Goal: Obtain resource: Obtain resource

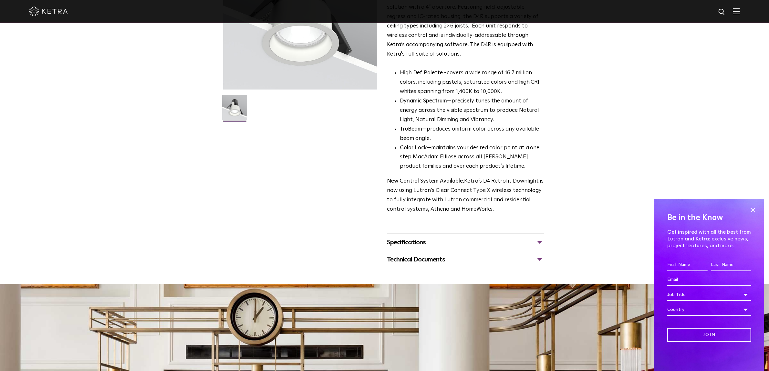
scroll to position [134, 0]
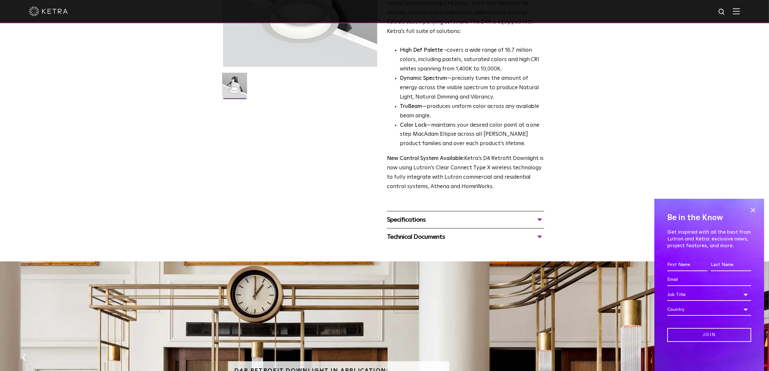
click at [424, 221] on div "Specifications" at bounding box center [465, 220] width 157 height 10
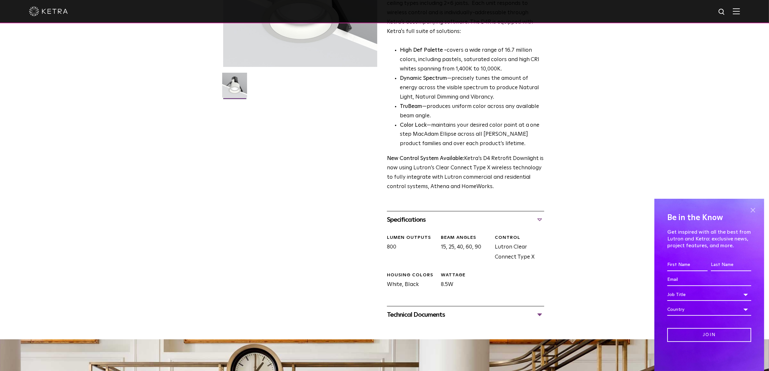
click at [753, 209] on span at bounding box center [753, 210] width 10 height 10
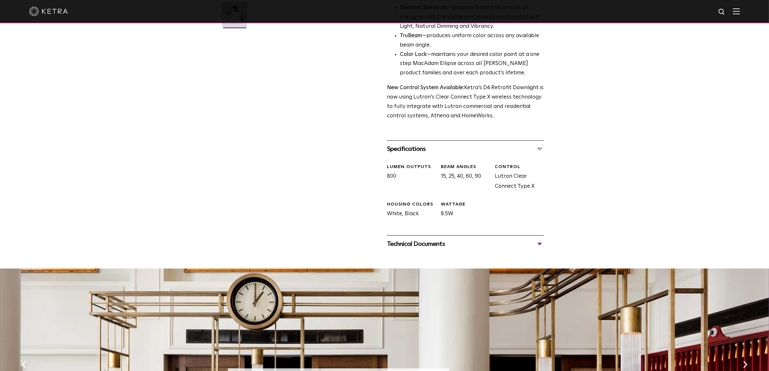
scroll to position [215, 0]
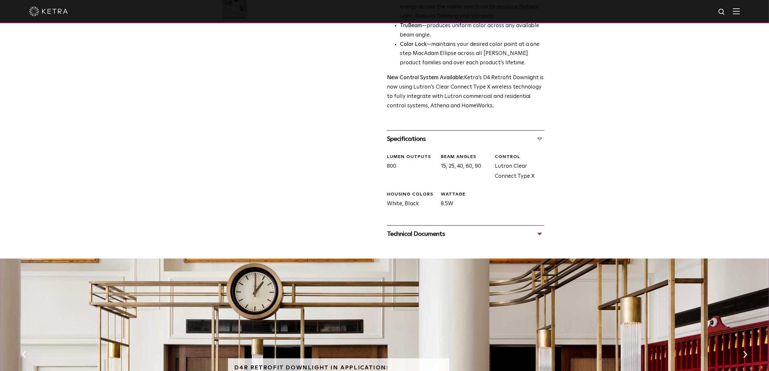
click at [432, 234] on div "Technical Documents" at bounding box center [465, 234] width 157 height 10
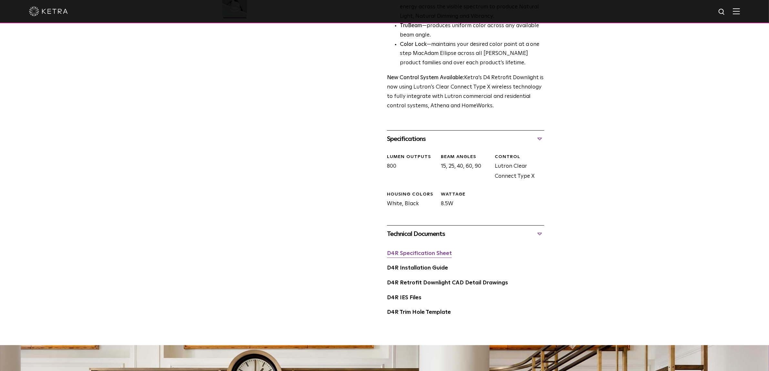
click at [430, 255] on link "D4R Specification Sheet" at bounding box center [419, 253] width 65 height 5
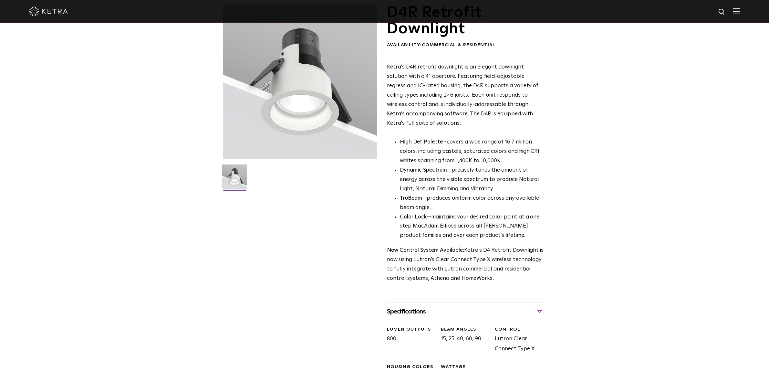
scroll to position [0, 0]
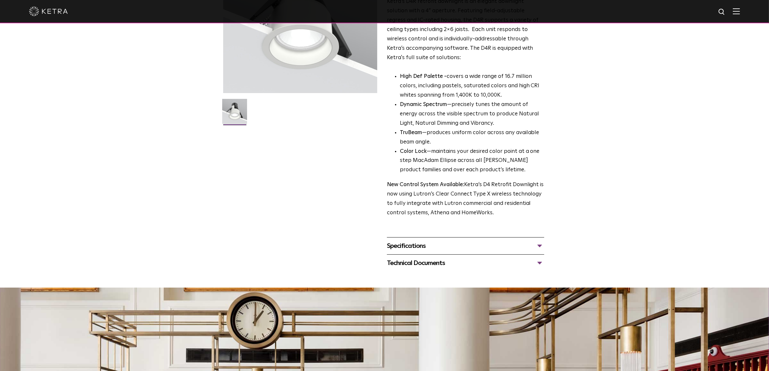
scroll to position [108, 0]
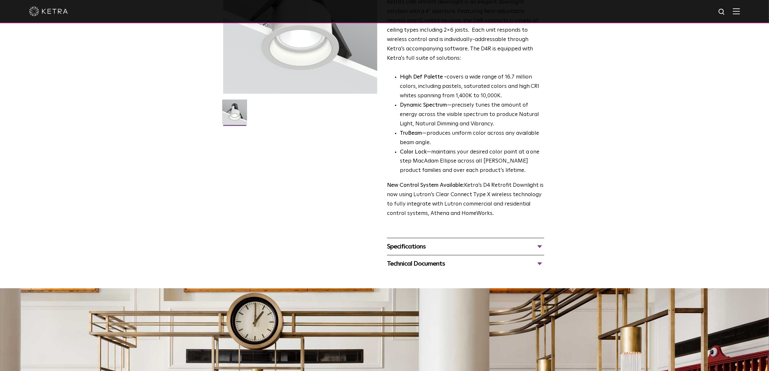
click at [411, 243] on div "Specifications" at bounding box center [465, 246] width 157 height 10
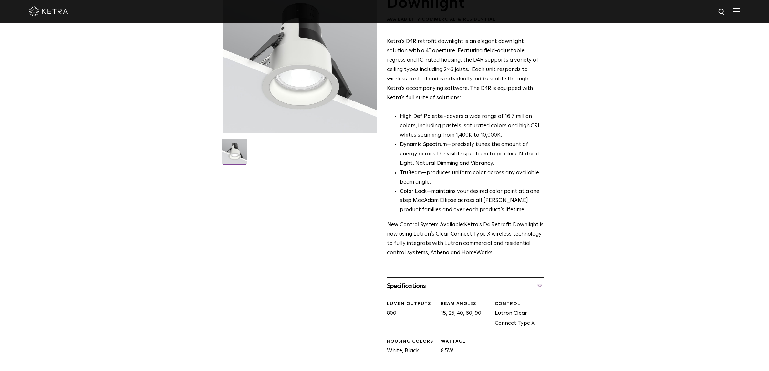
scroll to position [0, 0]
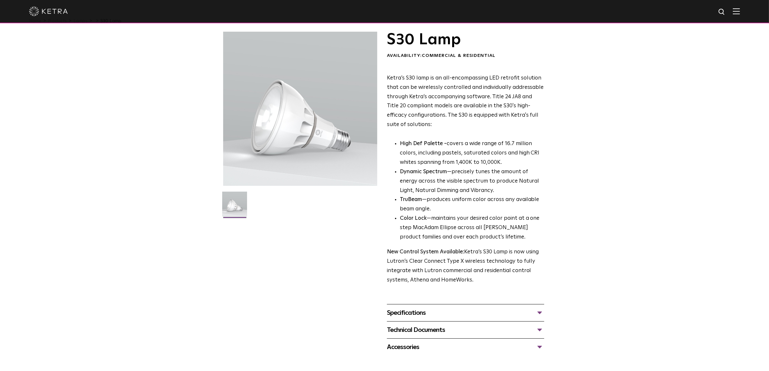
scroll to position [81, 0]
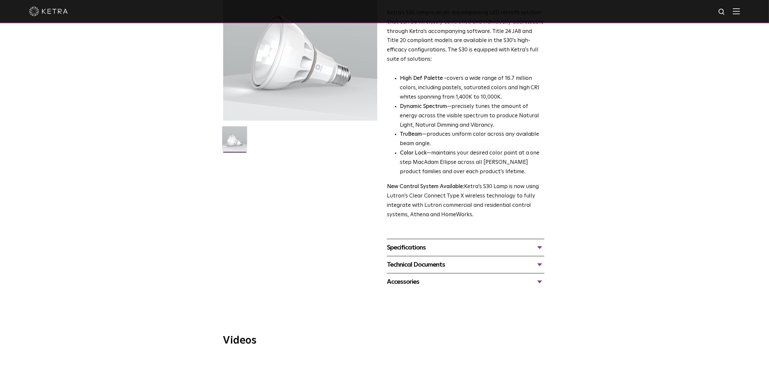
click at [409, 245] on div "Specifications" at bounding box center [465, 247] width 157 height 10
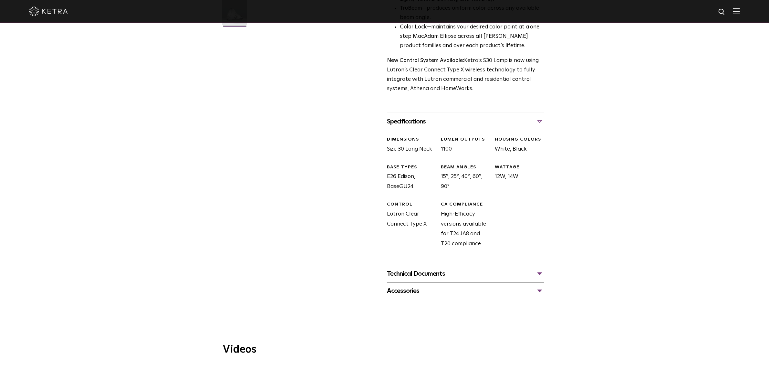
scroll to position [215, 0]
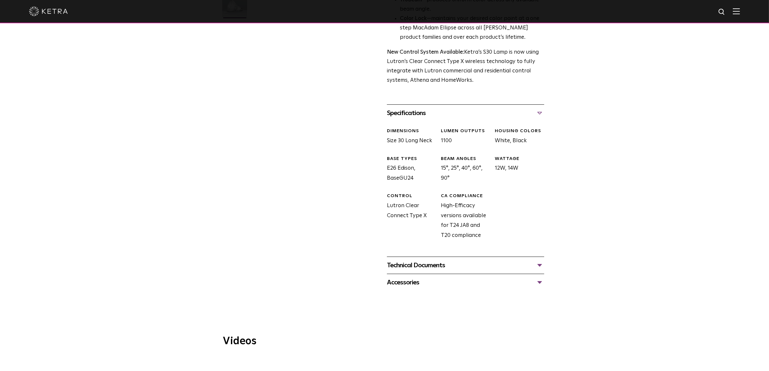
click at [418, 264] on div "Technical Documents" at bounding box center [465, 265] width 157 height 10
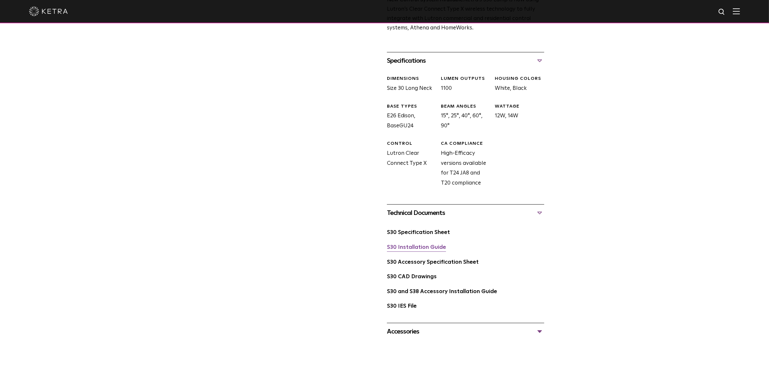
scroll to position [269, 0]
click at [422, 235] on div "S30 Specification Sheet" at bounding box center [465, 233] width 157 height 15
click at [424, 231] on link "S30 Specification Sheet" at bounding box center [418, 230] width 63 height 5
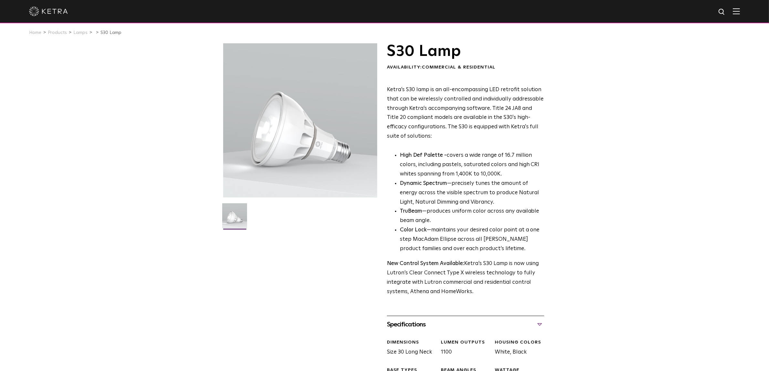
scroll to position [0, 0]
